Goal: Task Accomplishment & Management: Complete application form

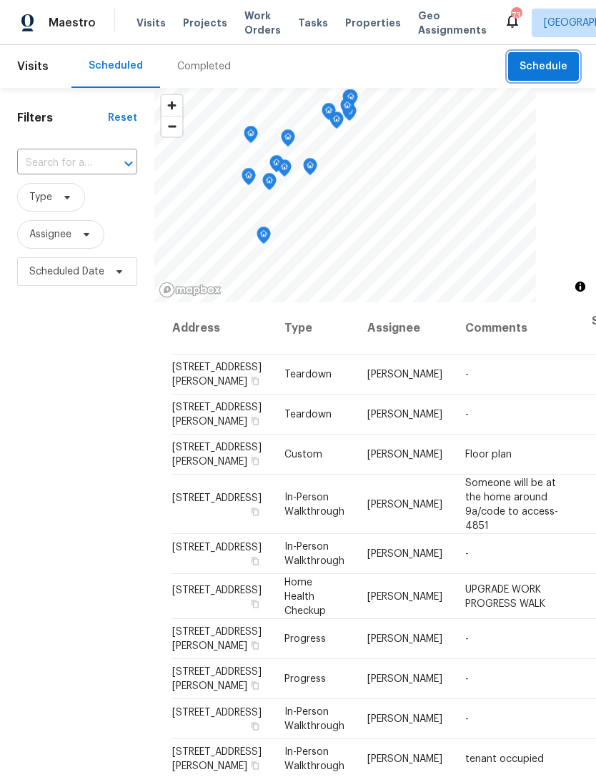
click at [544, 63] on span "Schedule" at bounding box center [543, 67] width 48 height 18
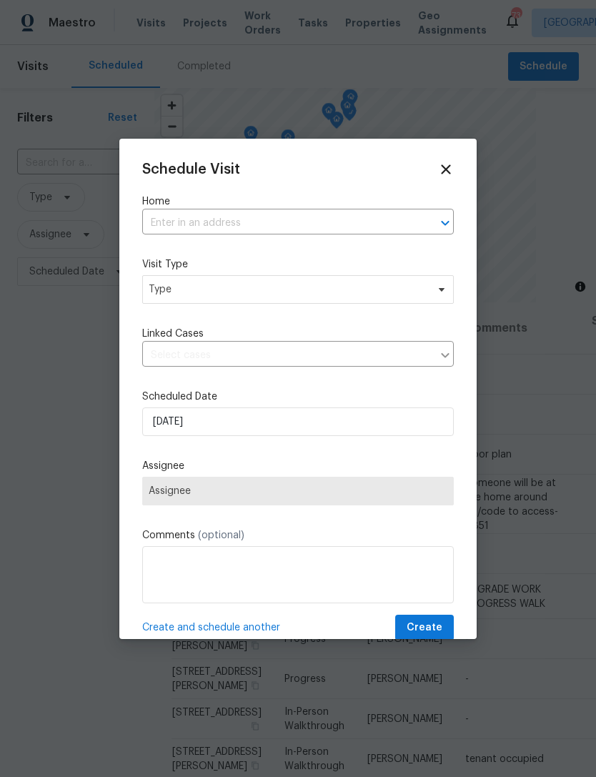
click at [246, 224] on input "text" at bounding box center [278, 223] width 272 height 22
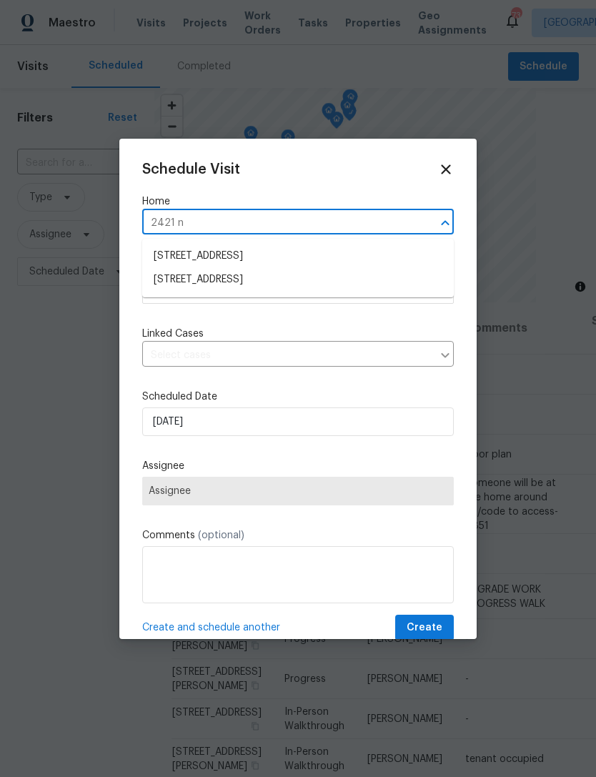
type input "2421 nw"
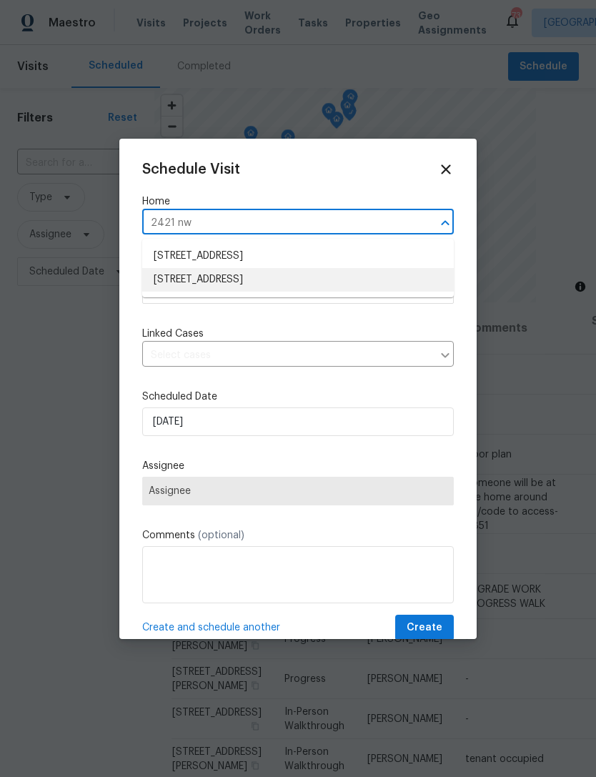
click at [284, 287] on li "[STREET_ADDRESS]" at bounding box center [298, 280] width 312 height 24
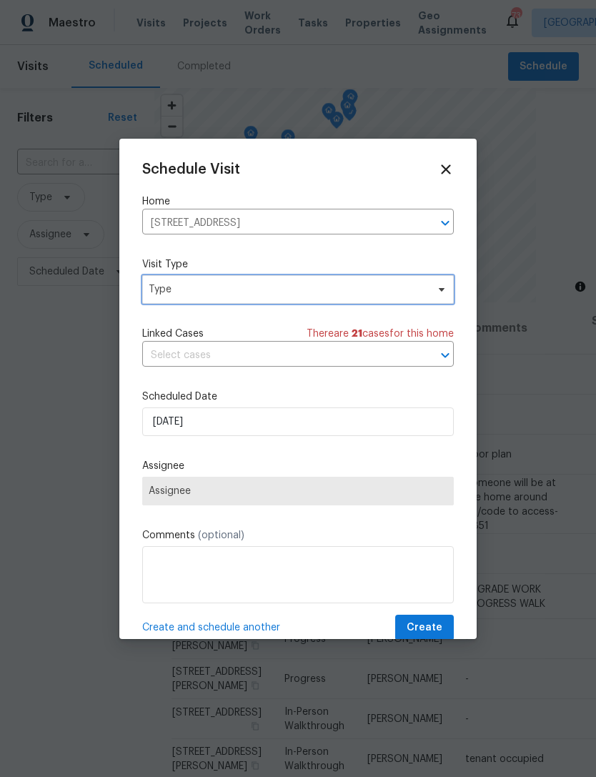
click at [302, 292] on span "Type" at bounding box center [288, 289] width 278 height 14
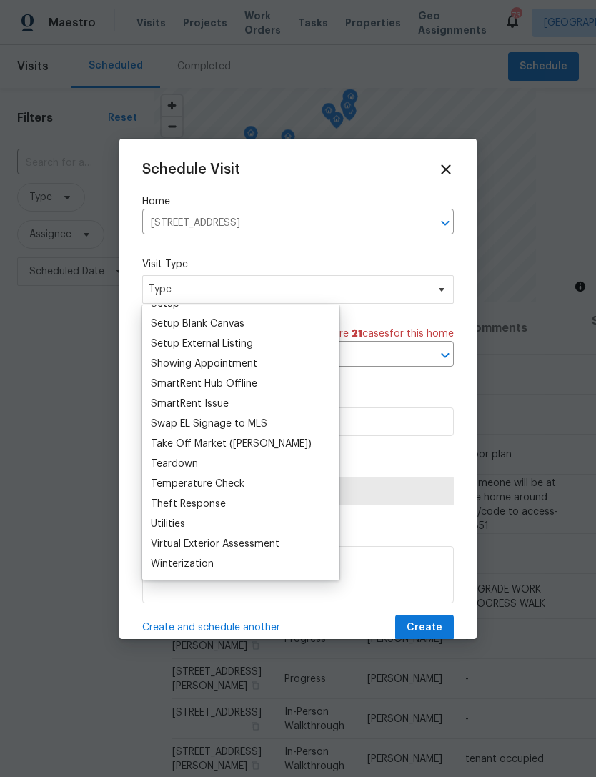
scroll to position [1195, 0]
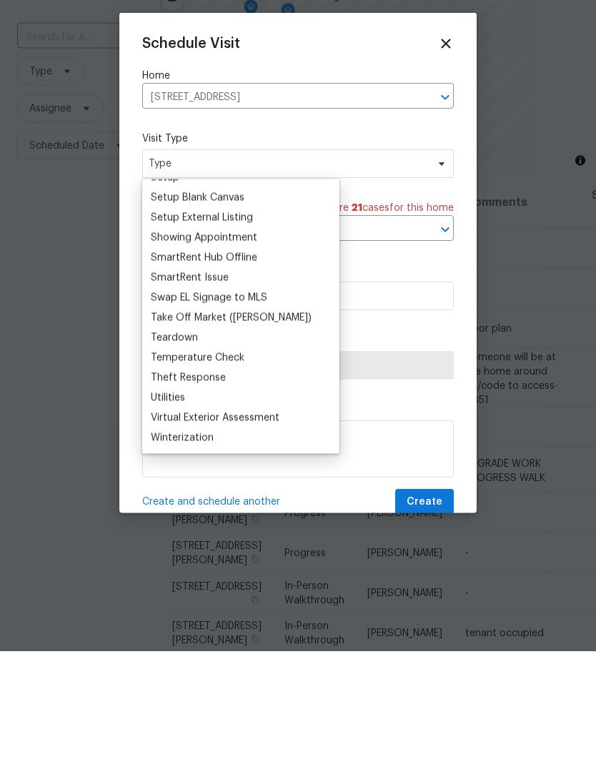
click at [204, 497] on div "Theft Response" at bounding box center [188, 504] width 75 height 14
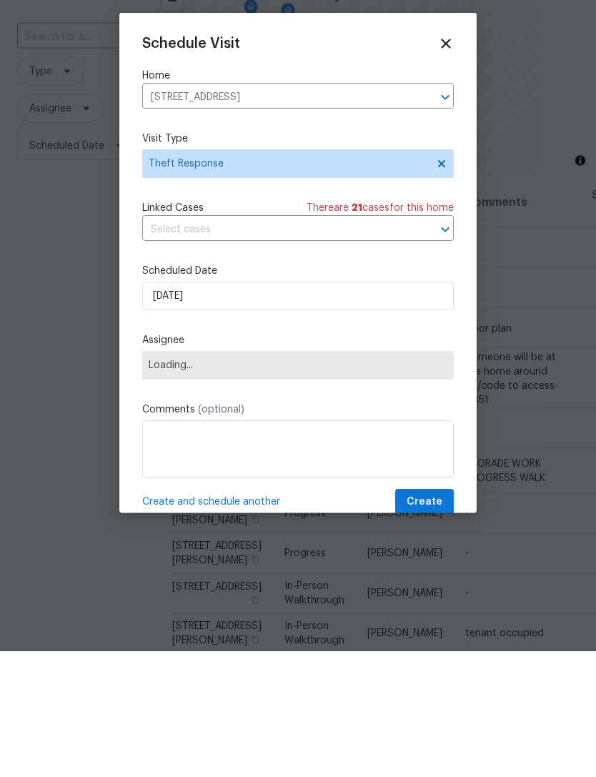
scroll to position [46, 0]
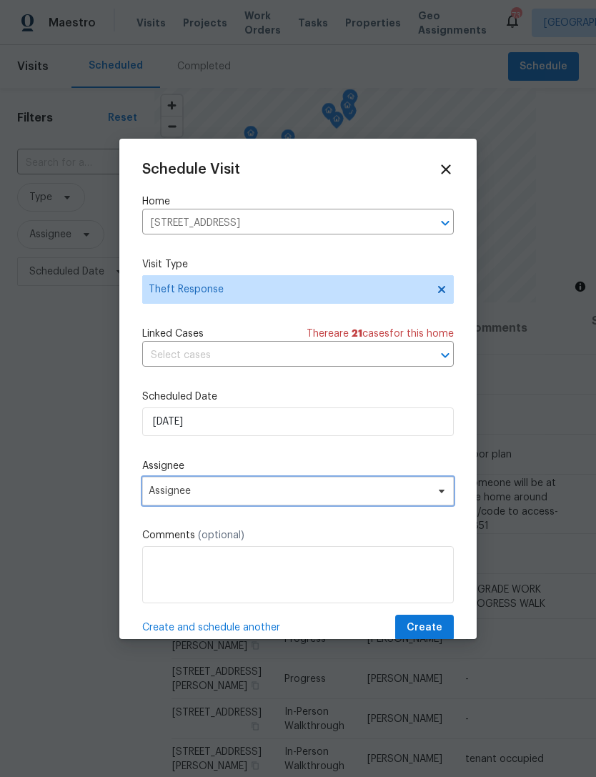
click at [277, 500] on span "Assignee" at bounding box center [298, 491] width 312 height 29
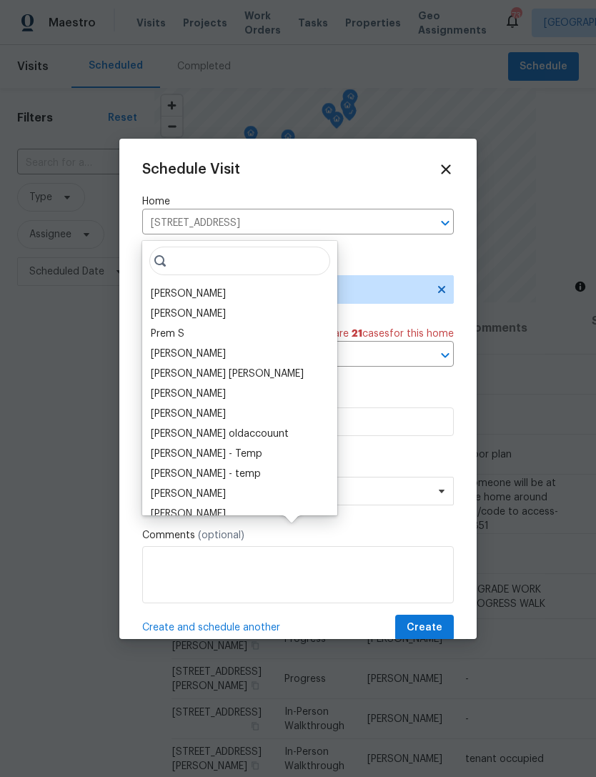
click at [207, 287] on div "[PERSON_NAME]" at bounding box center [188, 294] width 75 height 14
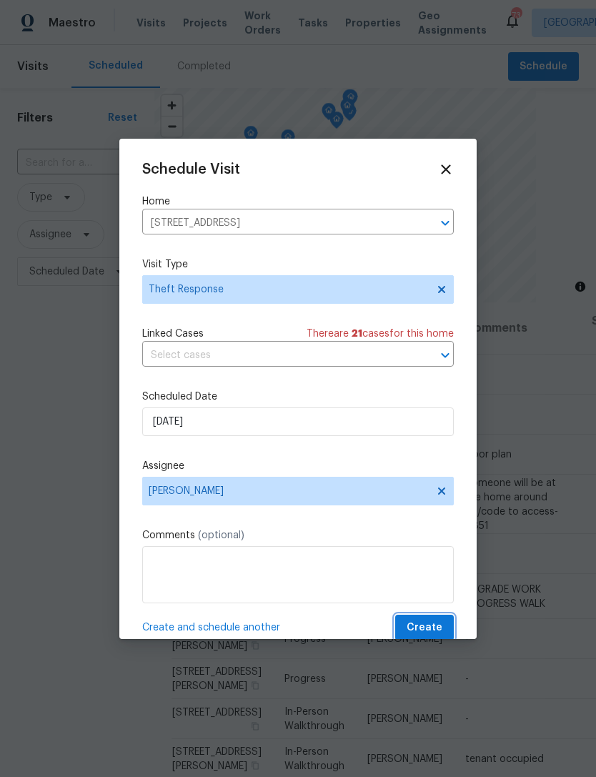
click at [426, 634] on span "Create" at bounding box center [425, 628] width 36 height 18
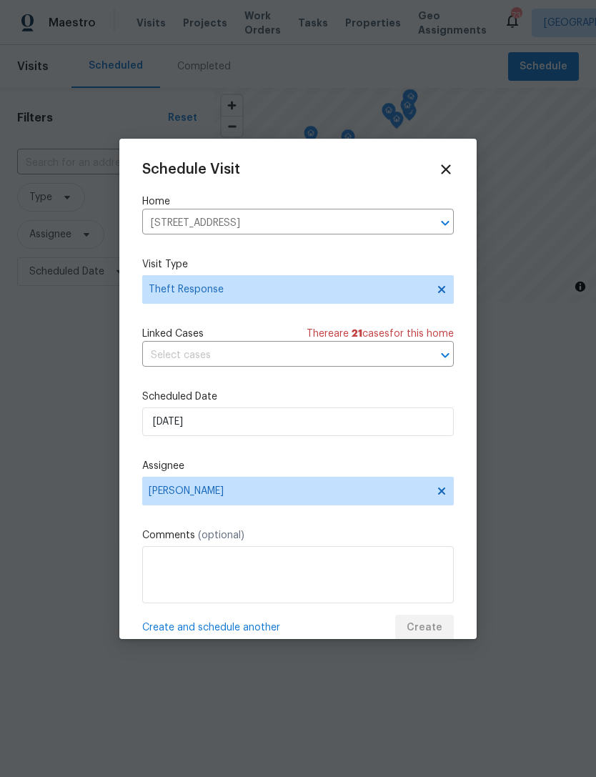
scroll to position [0, 0]
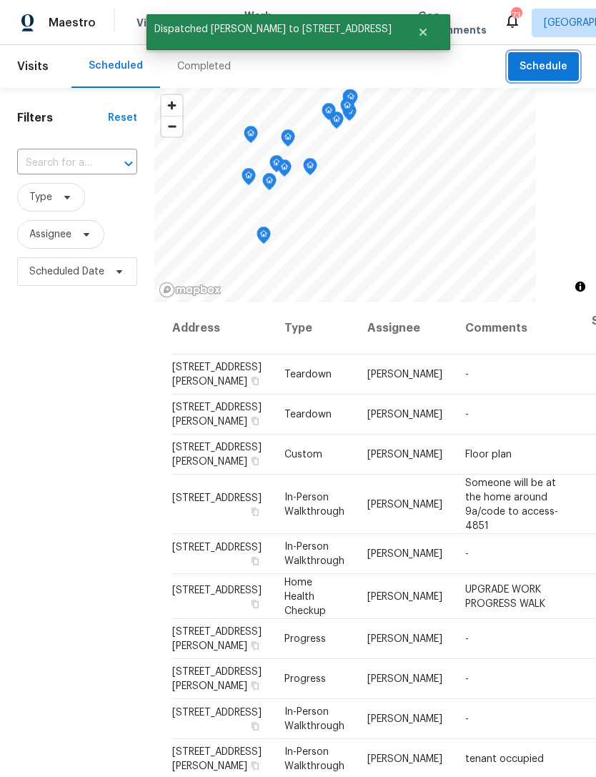
click at [544, 61] on span "Schedule" at bounding box center [543, 67] width 48 height 18
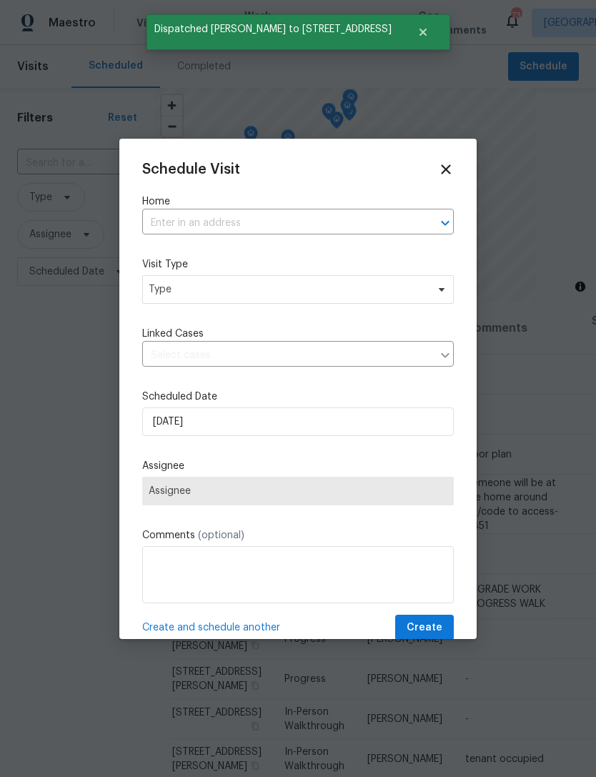
click at [249, 226] on input "text" at bounding box center [278, 223] width 272 height 22
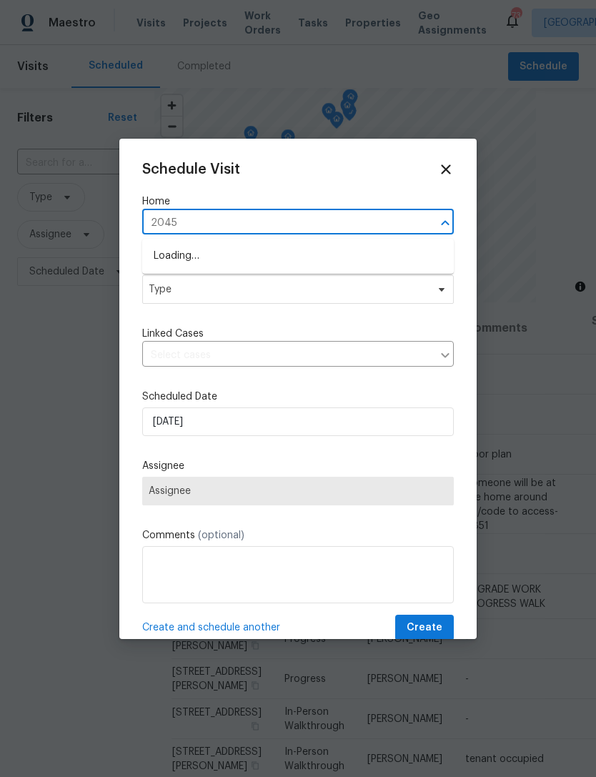
type input "20450"
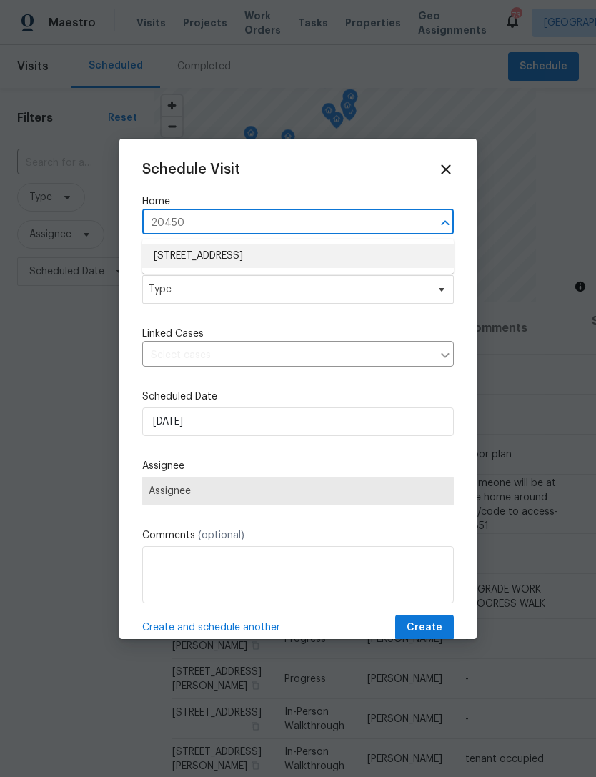
click at [324, 254] on li "[STREET_ADDRESS]" at bounding box center [298, 256] width 312 height 24
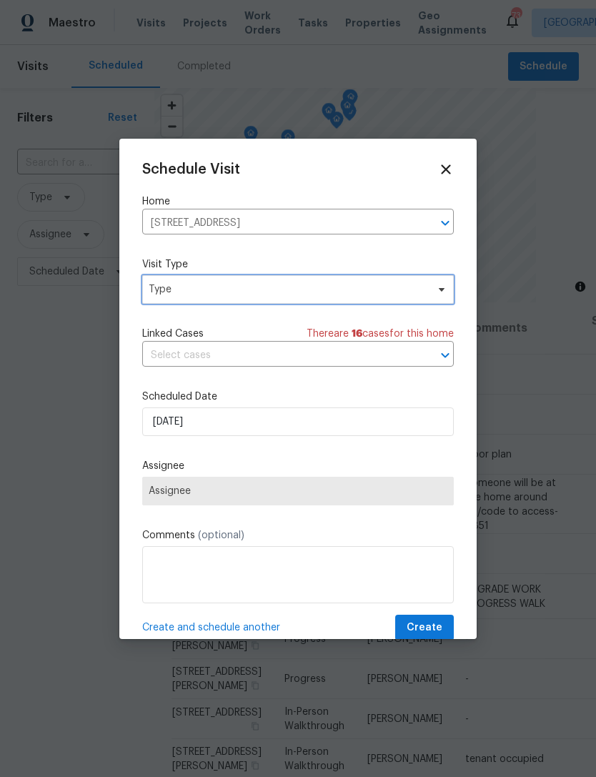
click at [312, 296] on span "Type" at bounding box center [288, 289] width 278 height 14
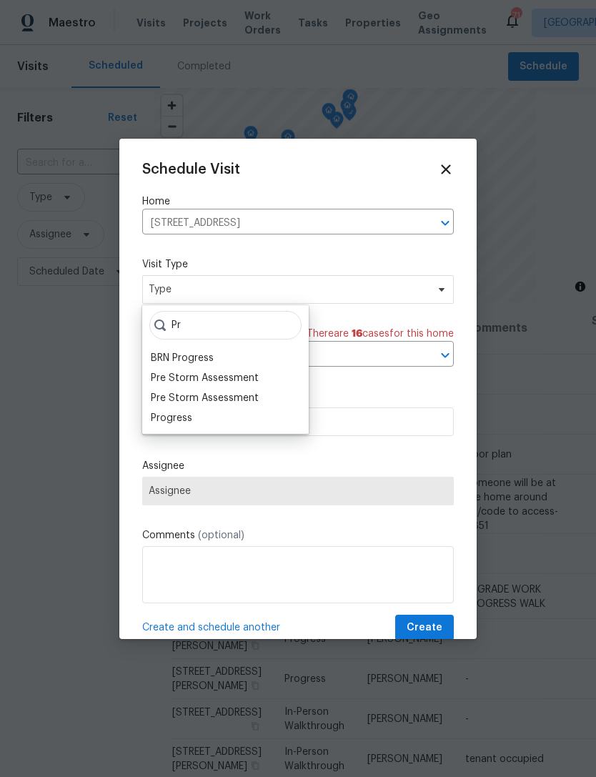
type input "Pr"
click at [183, 422] on div "Progress" at bounding box center [171, 418] width 41 height 14
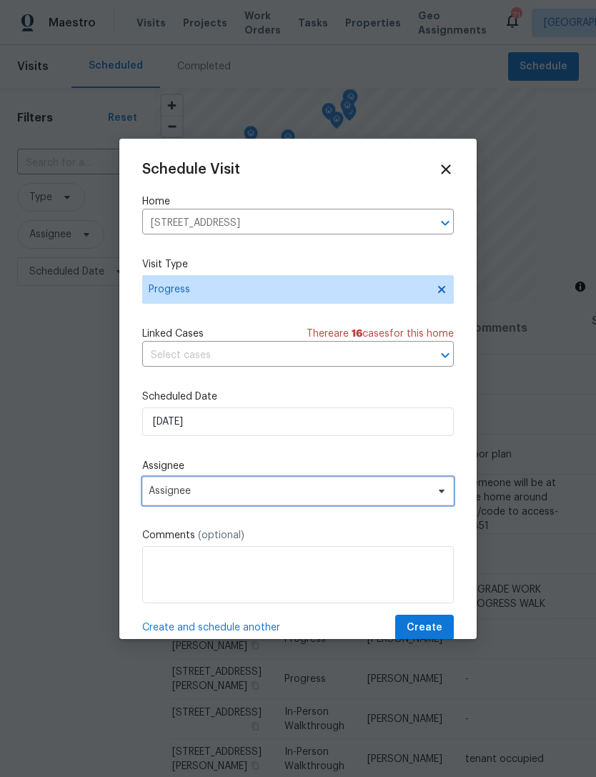
click at [246, 490] on span "Assignee" at bounding box center [289, 490] width 280 height 11
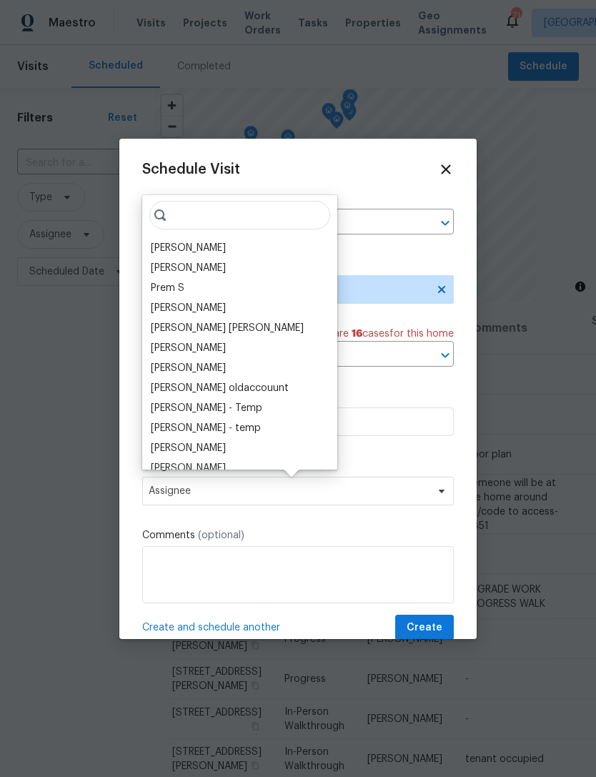
click at [204, 249] on div "[PERSON_NAME]" at bounding box center [188, 248] width 75 height 14
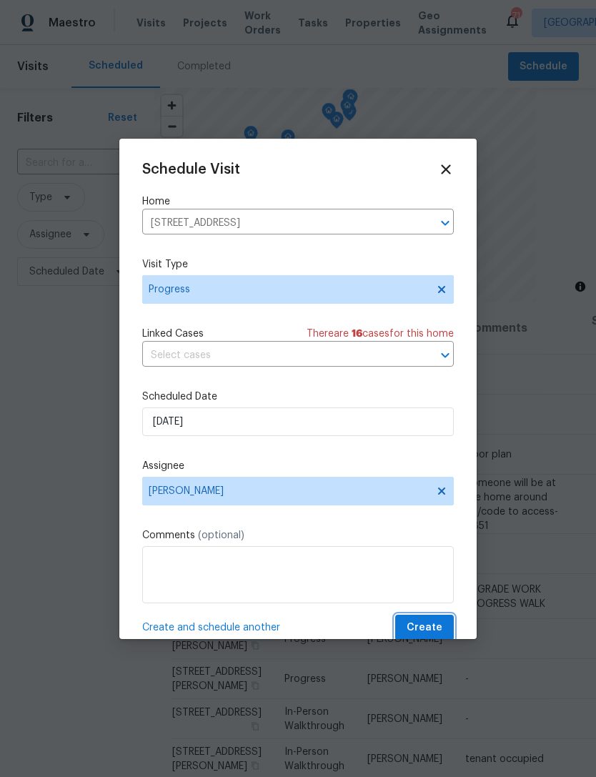
click at [426, 636] on span "Create" at bounding box center [425, 628] width 36 height 18
